Goal: Information Seeking & Learning: Find specific page/section

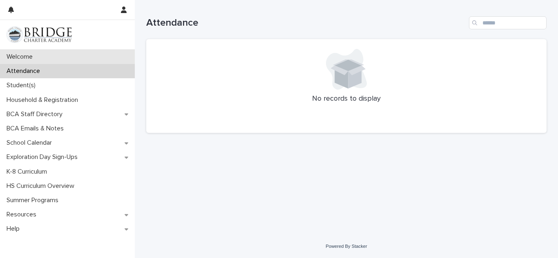
click at [28, 58] on p "Welcome" at bounding box center [21, 57] width 36 height 8
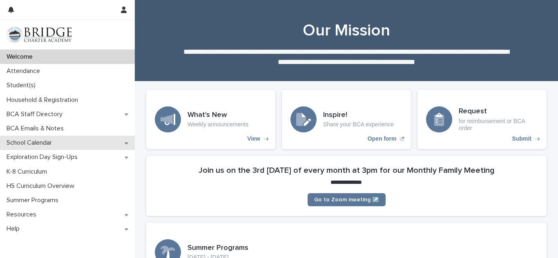
click at [20, 143] on p "School Calendar" at bounding box center [30, 143] width 55 height 8
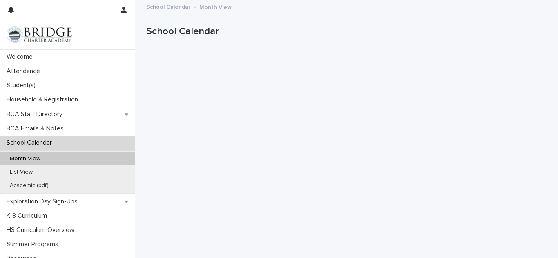
click at [24, 161] on p "Month View" at bounding box center [25, 159] width 44 height 7
click at [498, 30] on p "School Calendar" at bounding box center [344, 32] width 397 height 12
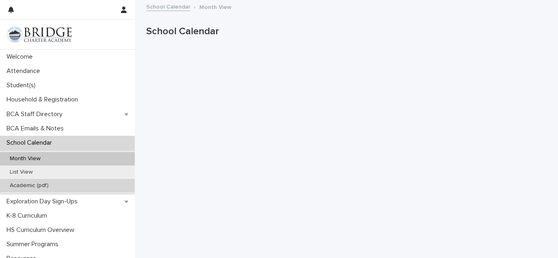
click at [26, 184] on p "Academic (pdf)" at bounding box center [29, 185] width 52 height 7
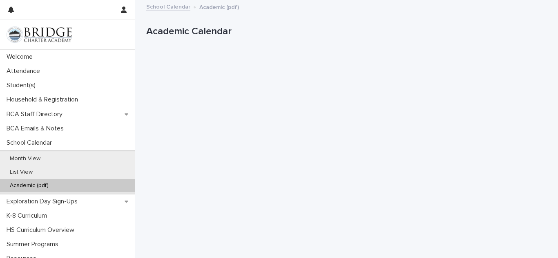
click at [384, 22] on div "Academic Calendar" at bounding box center [346, 33] width 400 height 33
